Goal: Share content: Share content

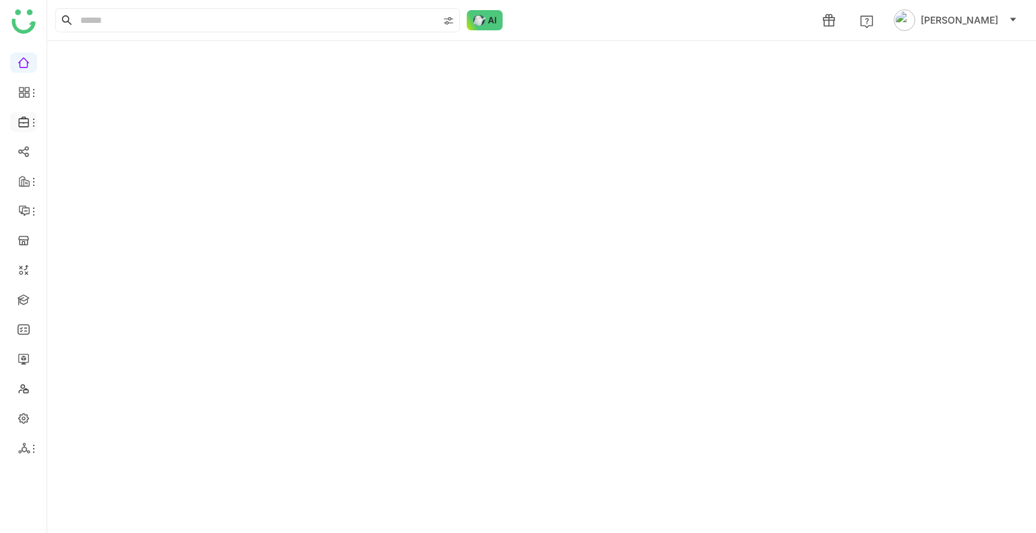
click at [22, 125] on icon at bounding box center [24, 122] width 12 height 12
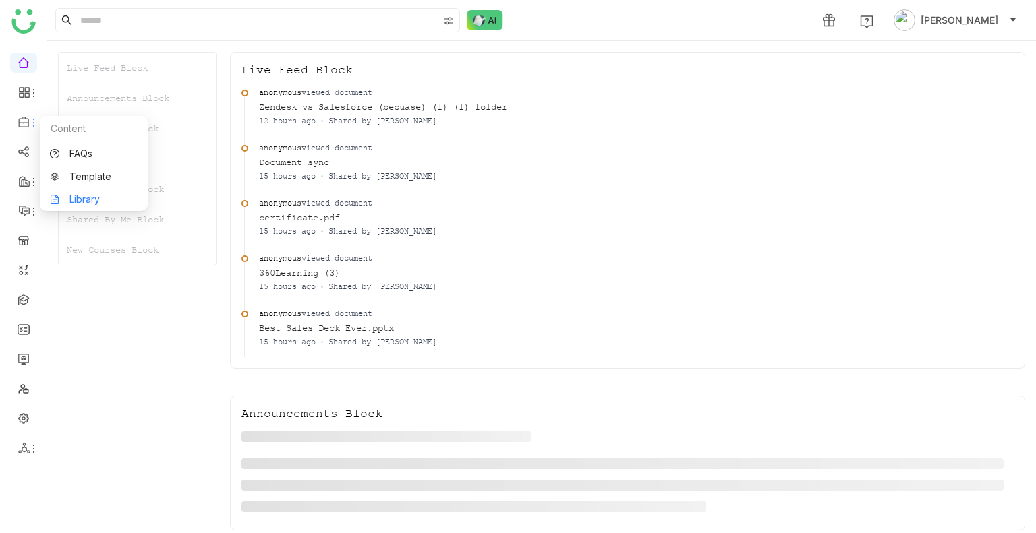
click at [103, 196] on link "Library" at bounding box center [94, 199] width 88 height 9
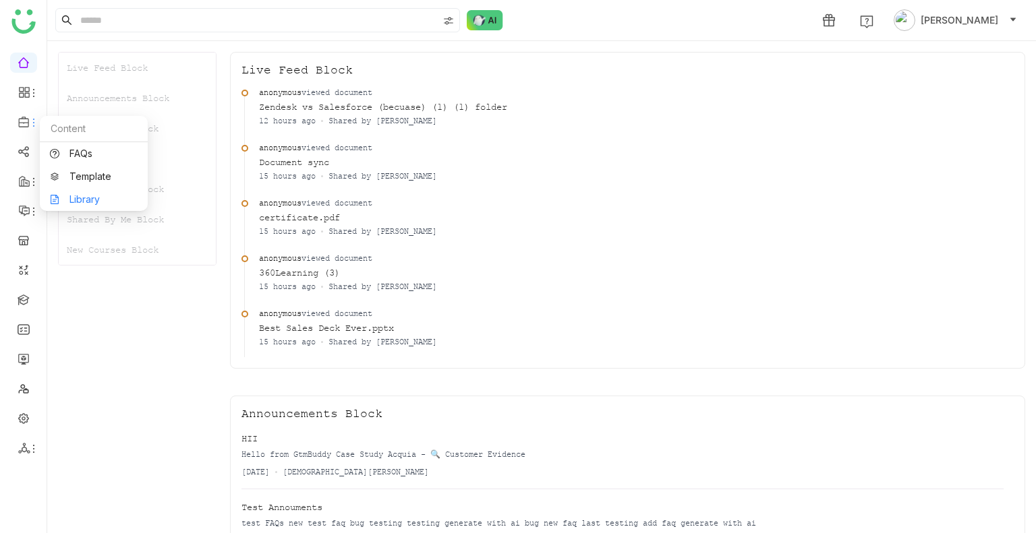
click at [103, 196] on link "Library" at bounding box center [94, 199] width 88 height 9
click at [24, 122] on icon at bounding box center [24, 122] width 12 height 12
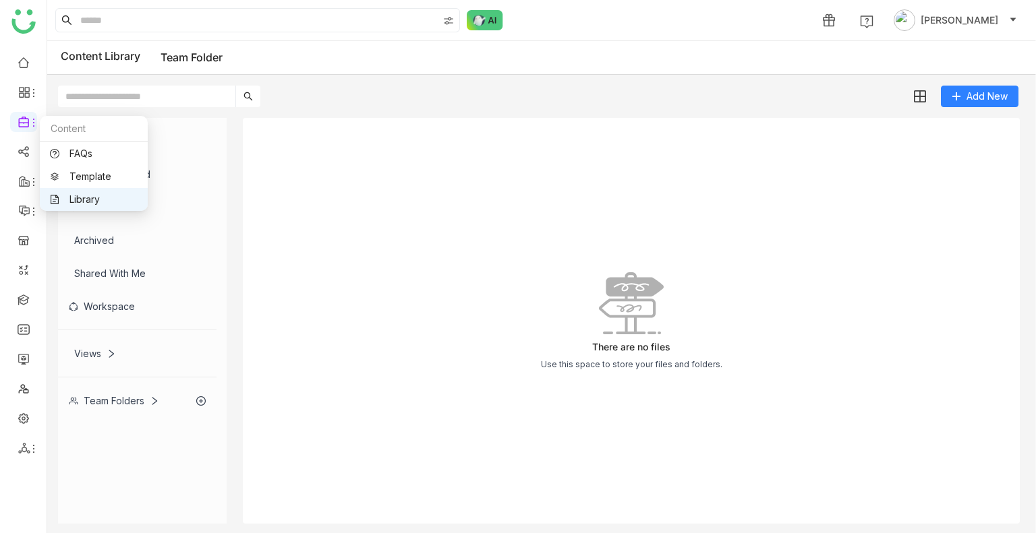
click at [82, 203] on link "Library" at bounding box center [94, 199] width 88 height 9
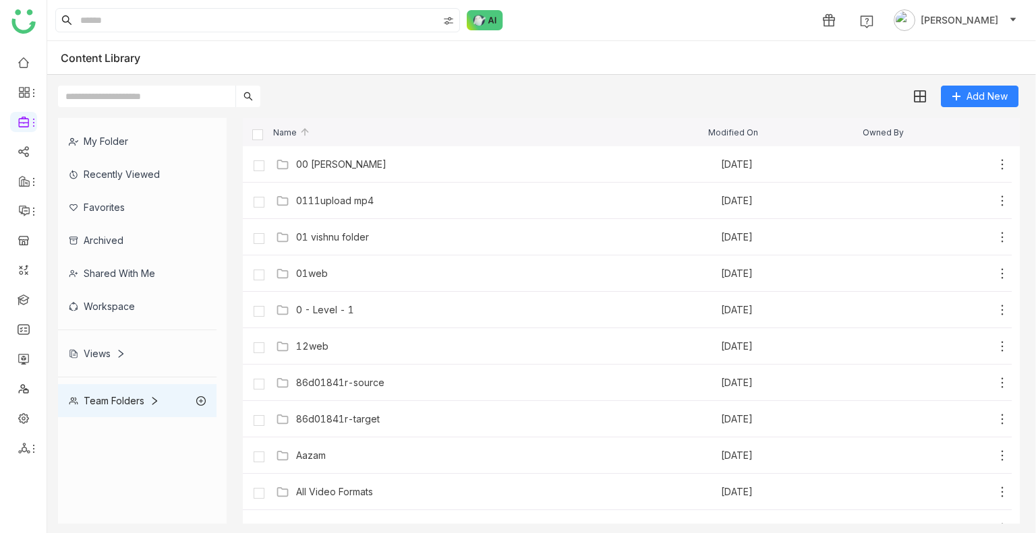
click at [107, 129] on div "My Folder" at bounding box center [137, 141] width 158 height 33
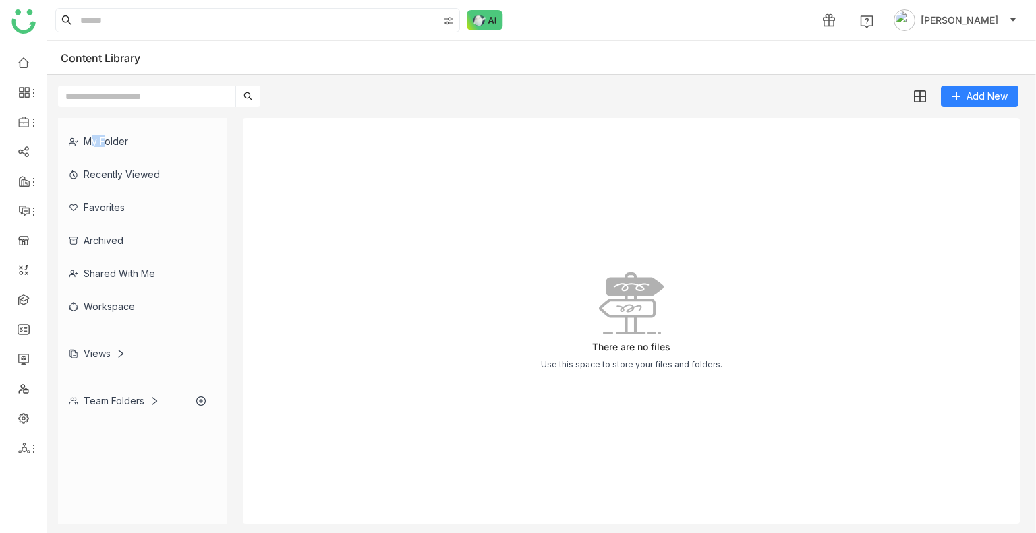
click at [107, 129] on div "My Folder" at bounding box center [137, 141] width 158 height 33
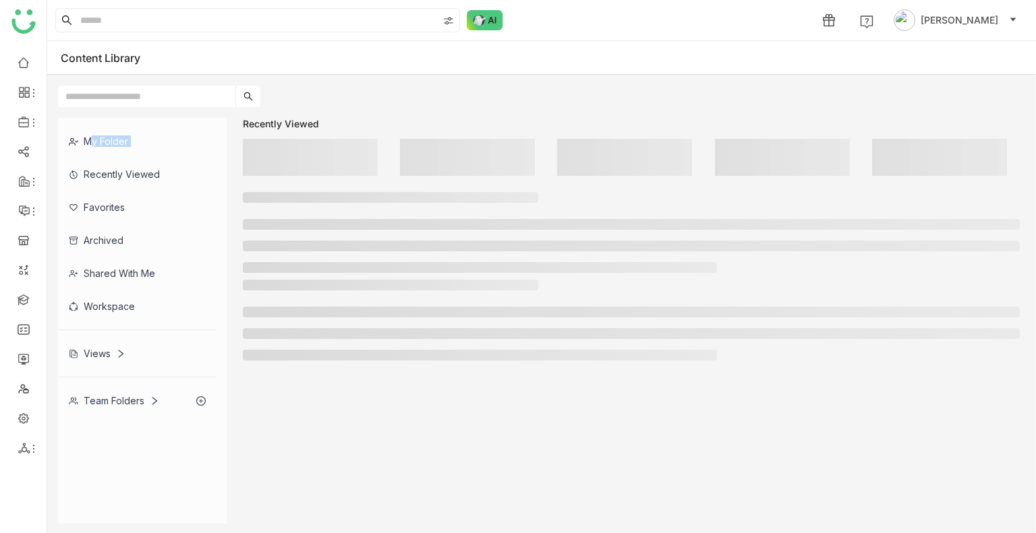
click at [107, 129] on div "My Folder" at bounding box center [137, 141] width 158 height 33
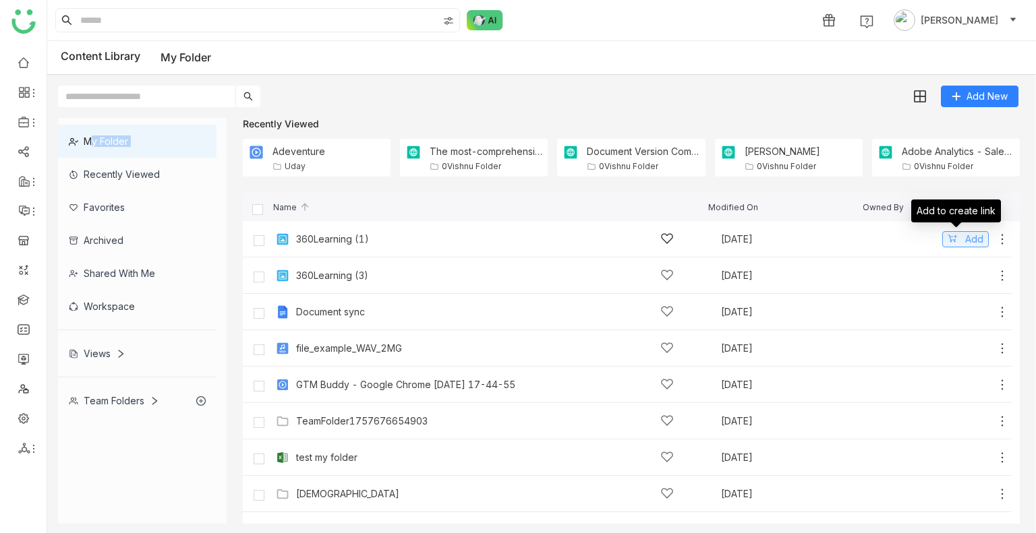
click at [953, 239] on button "Add" at bounding box center [965, 239] width 47 height 16
click at [790, 9] on gtmb-create-share-link "Share 1" at bounding box center [762, 20] width 85 height 22
drag, startPoint x: 790, startPoint y: 9, endPoint x: 790, endPoint y: 23, distance: 14.2
click at [790, 23] on gtmb-create-share-link "Share 1" at bounding box center [762, 20] width 85 height 22
click at [774, 23] on div "Share" at bounding box center [760, 20] width 26 height 14
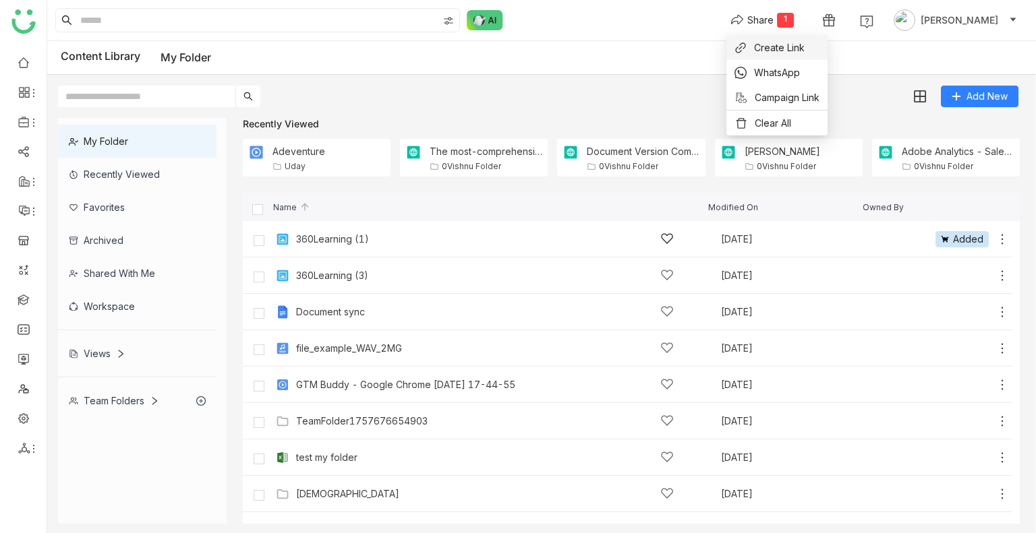
click at [786, 57] on li "Create Link" at bounding box center [776, 47] width 101 height 25
click at [774, 13] on div "Share" at bounding box center [760, 20] width 26 height 14
click at [766, 38] on li "Create Link" at bounding box center [776, 47] width 101 height 25
click at [774, 10] on button "Share 1" at bounding box center [762, 20] width 85 height 22
click at [766, 47] on span "Create Link" at bounding box center [779, 47] width 51 height 14
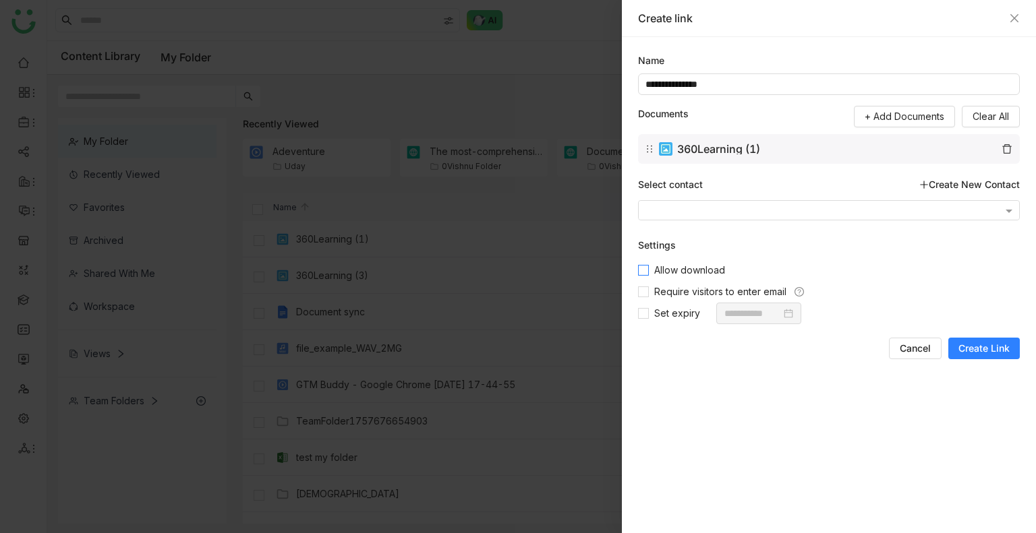
click at [660, 277] on span "Allow download" at bounding box center [690, 270] width 82 height 15
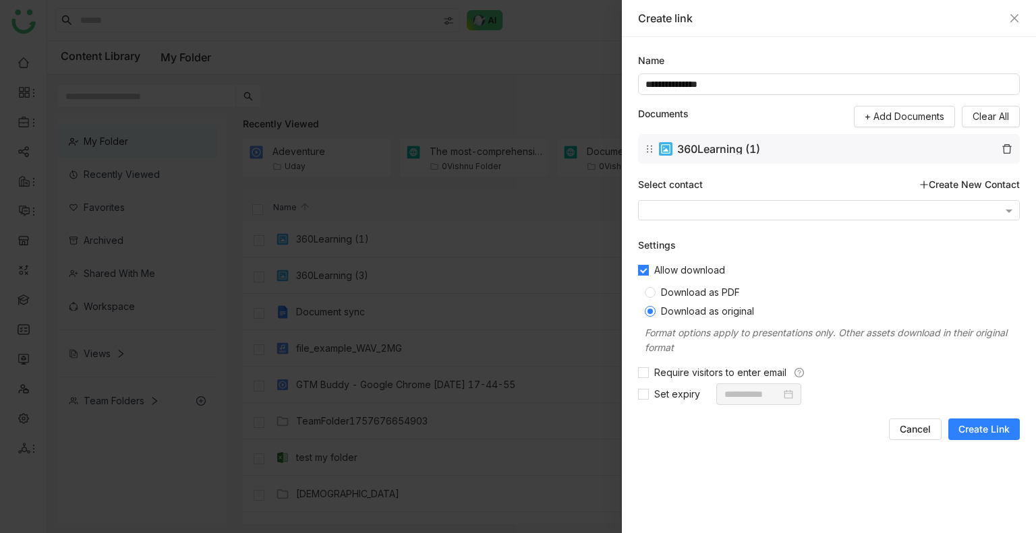
click at [993, 428] on span "Create Link" at bounding box center [983, 429] width 51 height 13
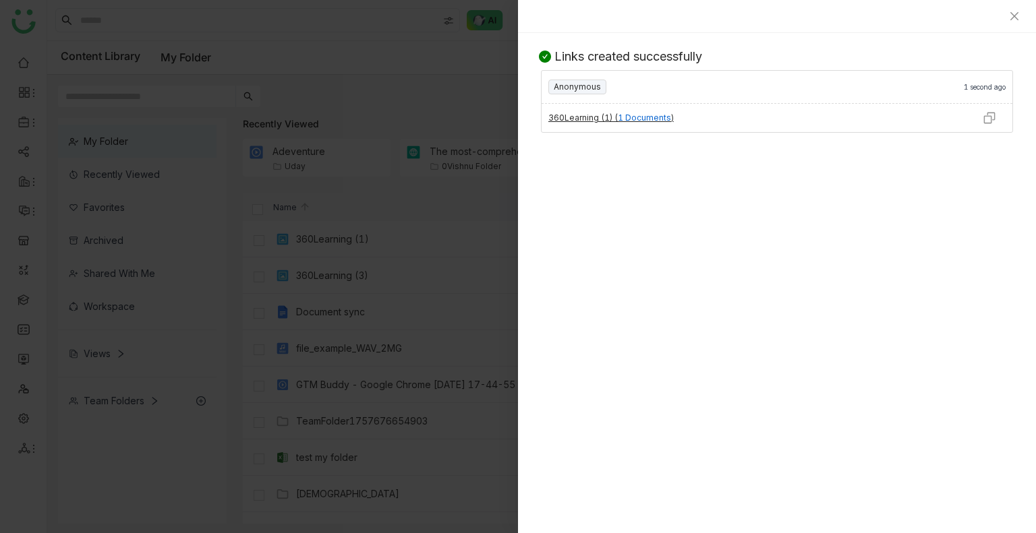
click at [982, 109] on div at bounding box center [989, 118] width 47 height 28
click at [989, 117] on img at bounding box center [989, 117] width 13 height 13
click at [1015, 18] on icon "Close" at bounding box center [1014, 16] width 11 height 11
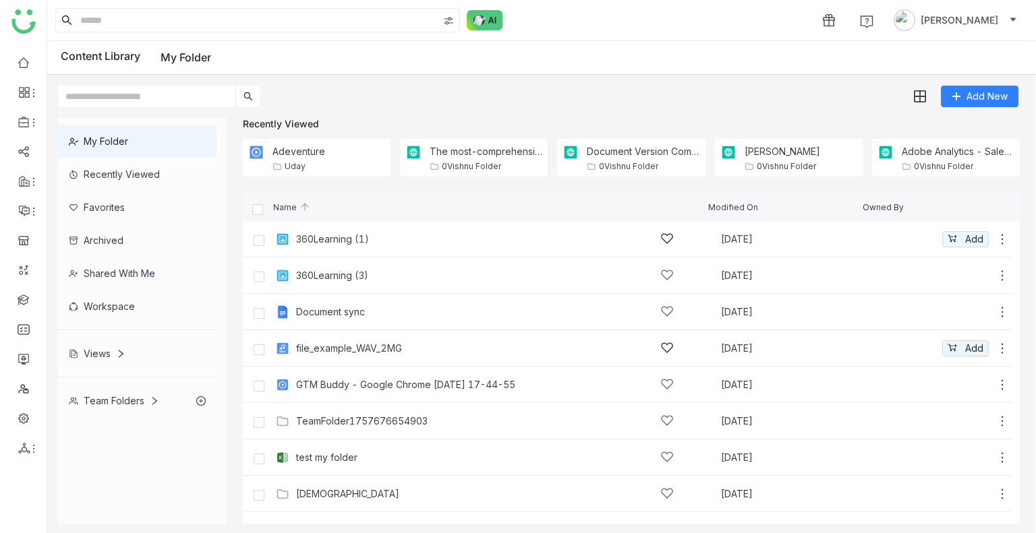
scroll to position [62, 0]
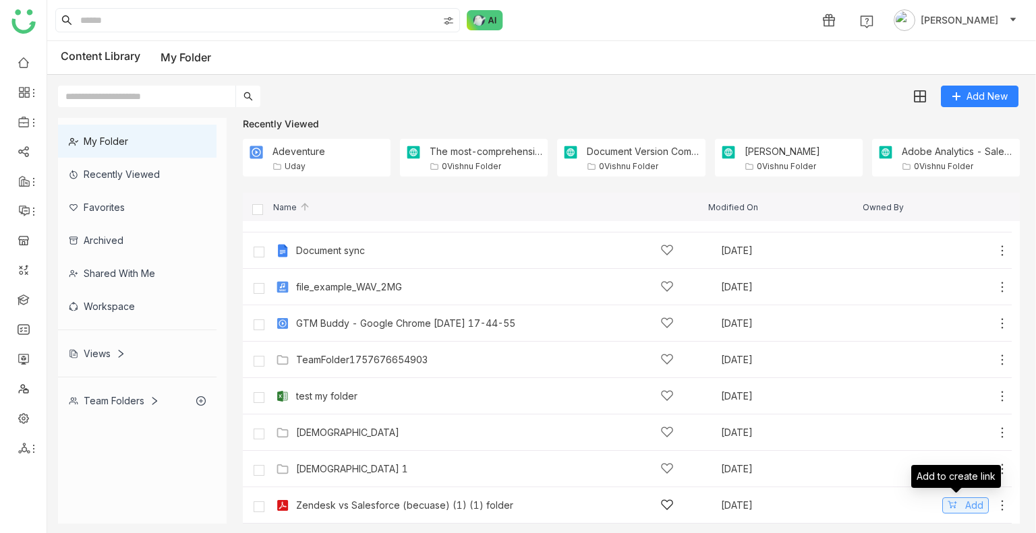
click at [952, 506] on button "Add" at bounding box center [965, 506] width 47 height 16
click at [774, 16] on div "Share" at bounding box center [760, 20] width 26 height 14
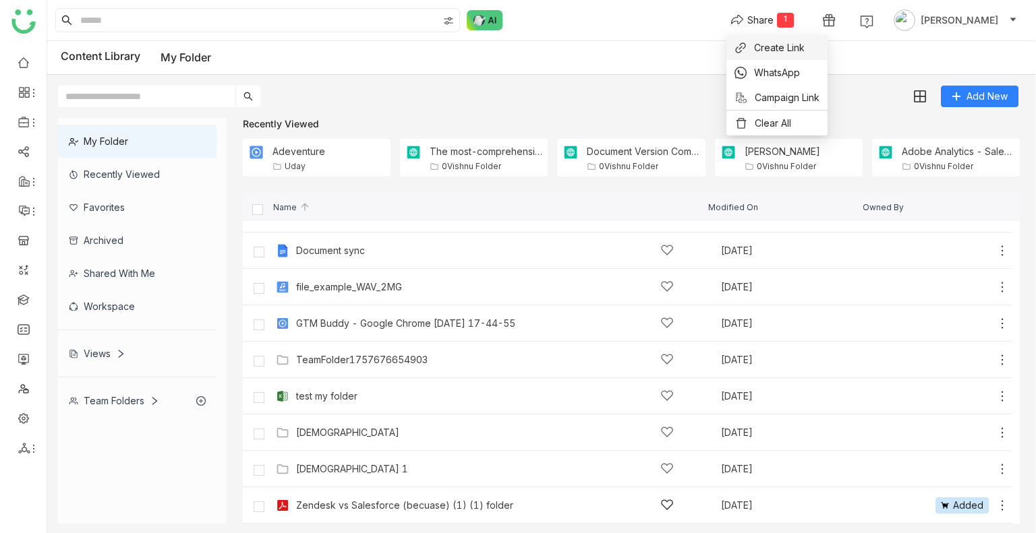
click at [786, 40] on span "Create Link" at bounding box center [779, 47] width 51 height 14
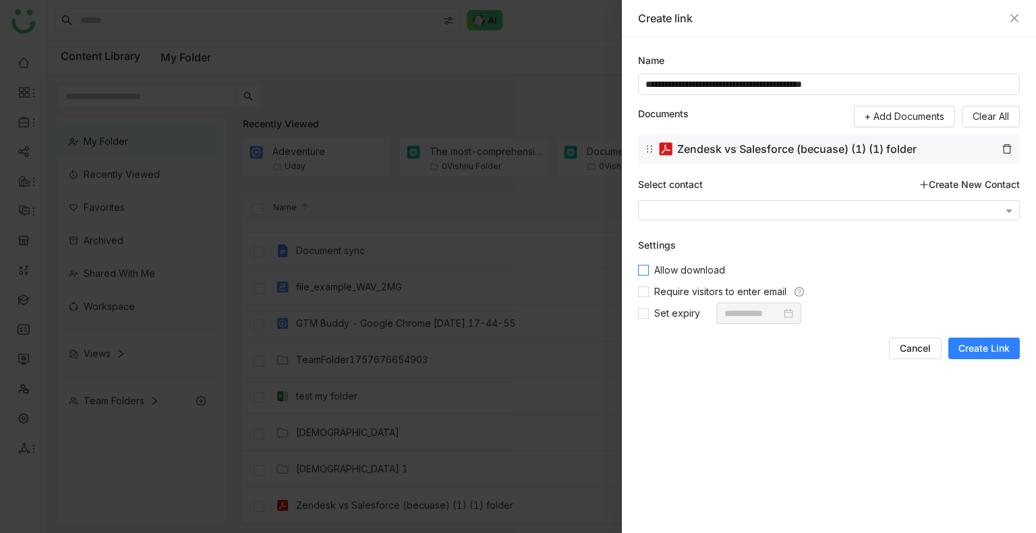
click at [662, 272] on span "Allow download" at bounding box center [690, 270] width 82 height 15
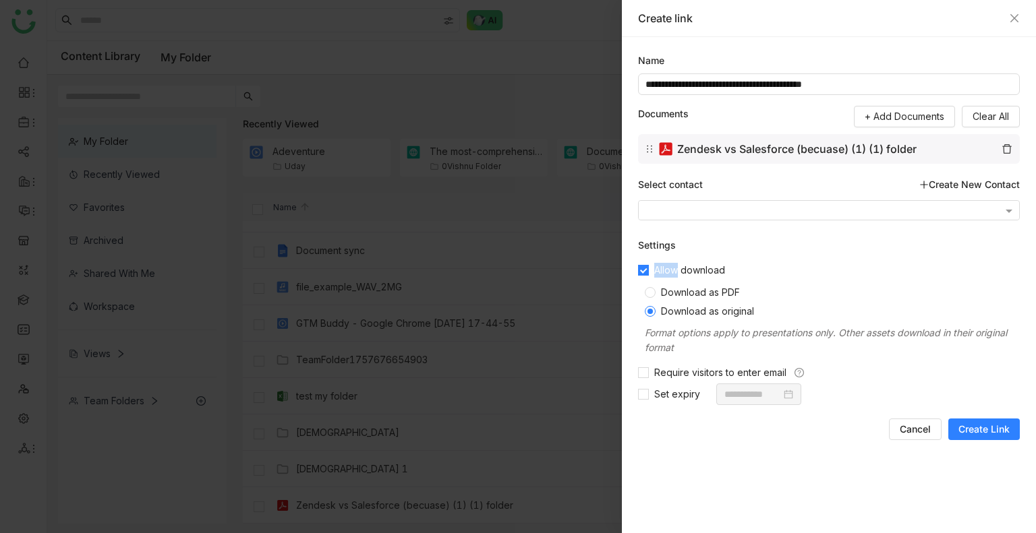
click at [662, 272] on span "Allow download" at bounding box center [690, 270] width 82 height 15
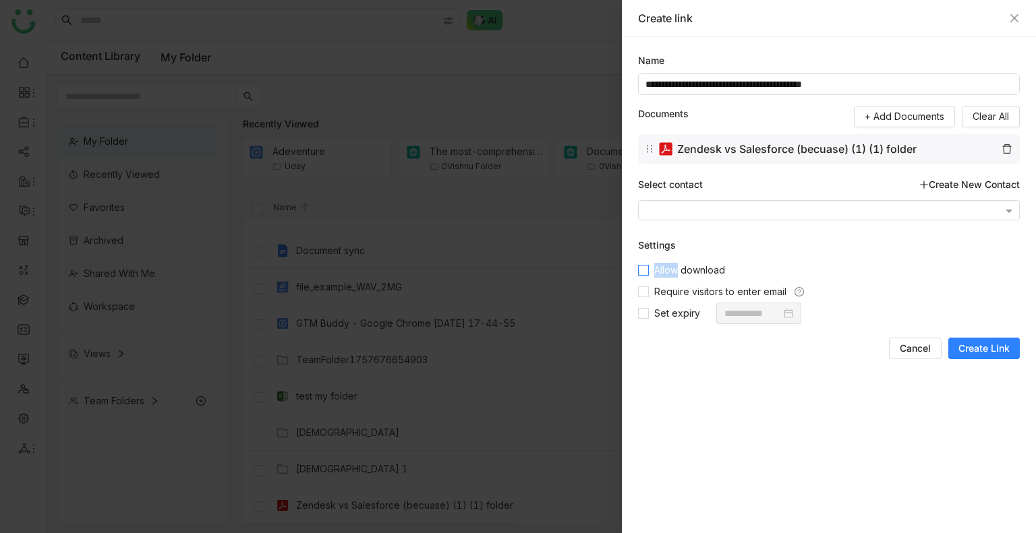
click at [662, 272] on span "Allow download" at bounding box center [690, 270] width 82 height 15
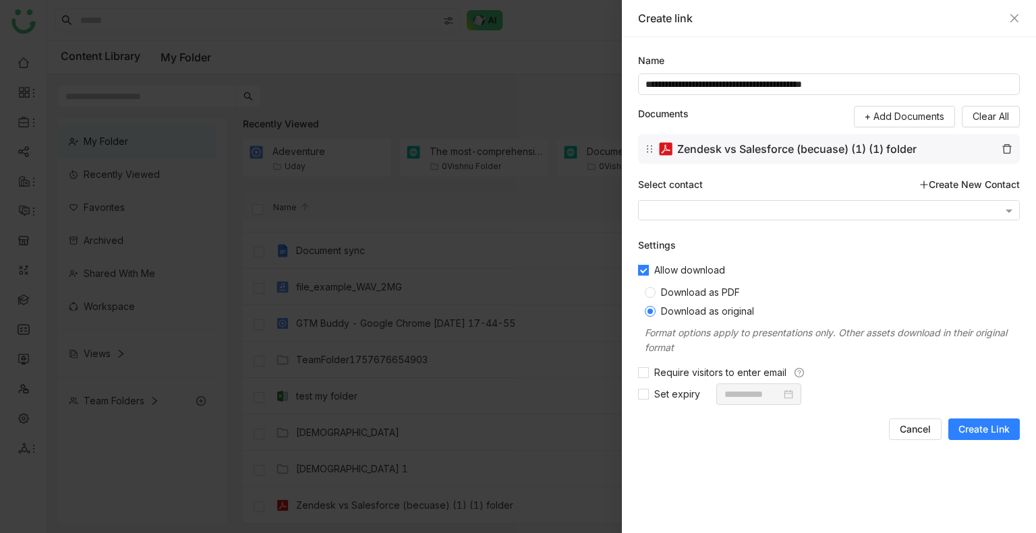
click at [975, 430] on span "Create Link" at bounding box center [983, 429] width 51 height 13
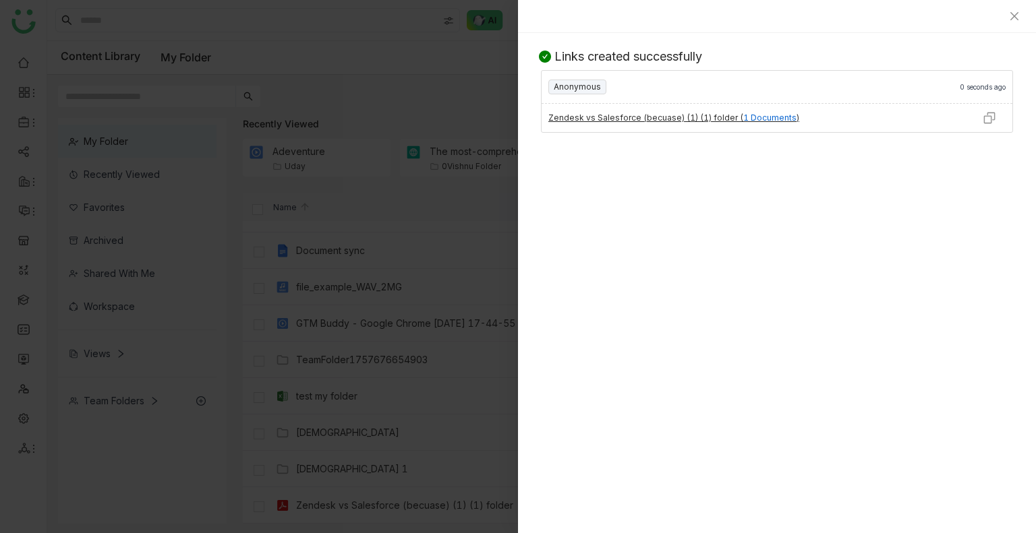
click at [993, 123] on img at bounding box center [989, 117] width 13 height 13
click at [1012, 19] on icon "Close" at bounding box center [1014, 16] width 8 height 8
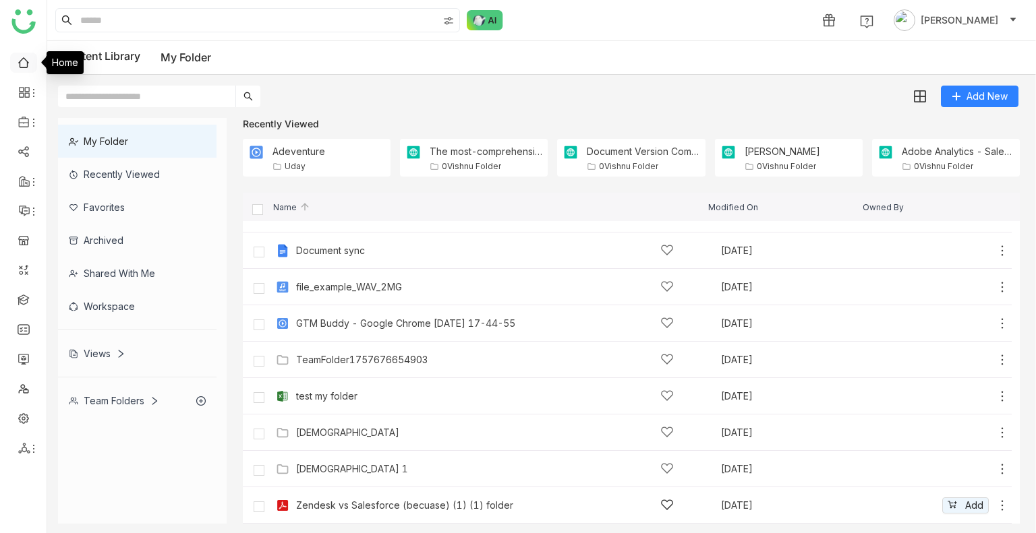
click at [28, 61] on link at bounding box center [24, 61] width 12 height 11
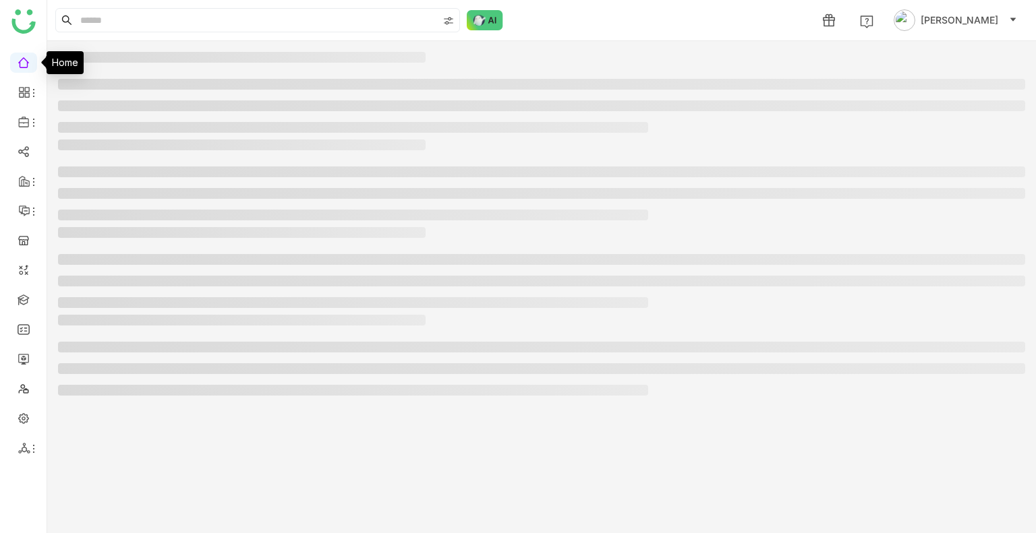
click at [28, 61] on link at bounding box center [24, 61] width 12 height 11
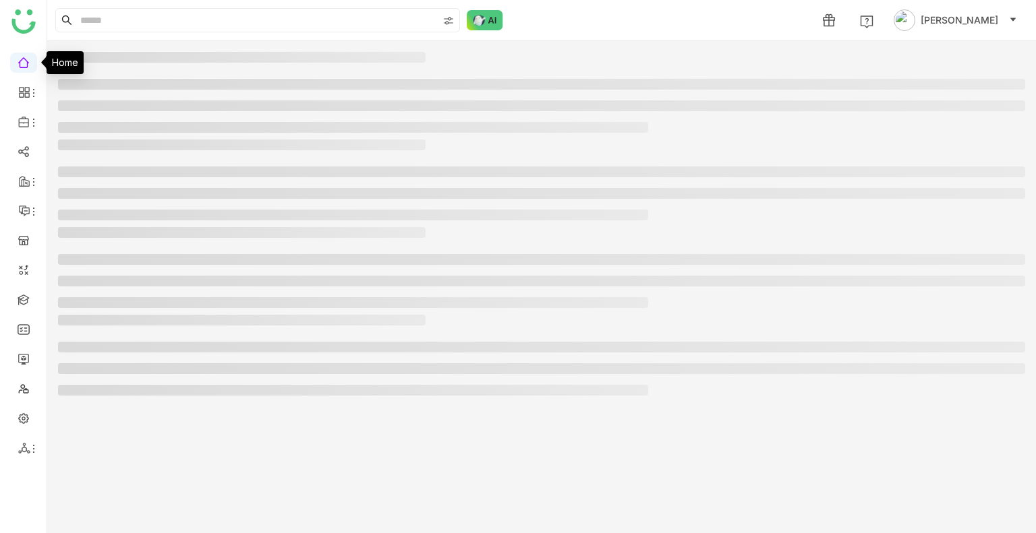
click at [28, 61] on link at bounding box center [24, 61] width 12 height 11
